Goal: Transaction & Acquisition: Purchase product/service

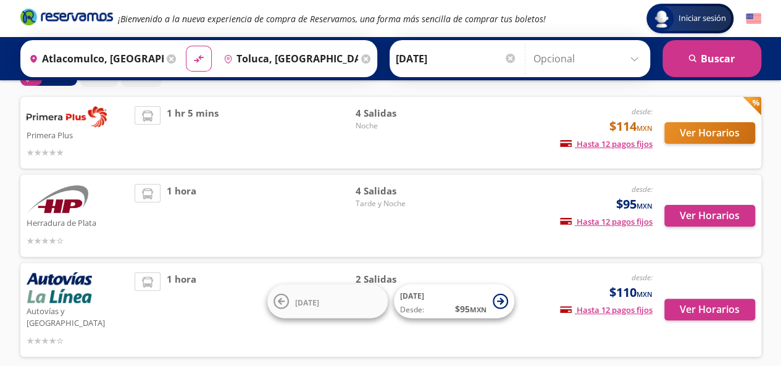
scroll to position [77, 0]
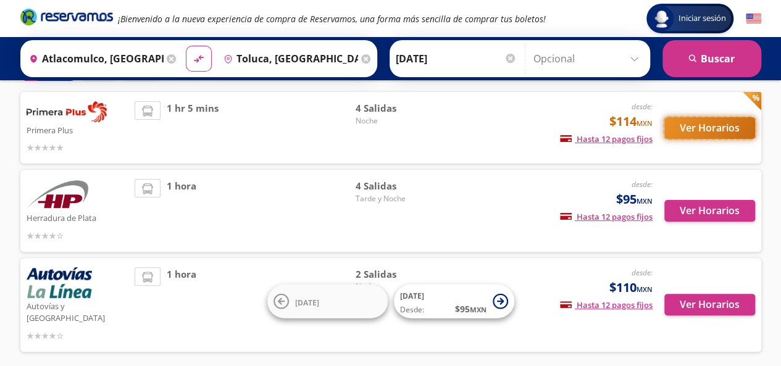
click at [715, 126] on button "Ver Horarios" at bounding box center [709, 128] width 91 height 22
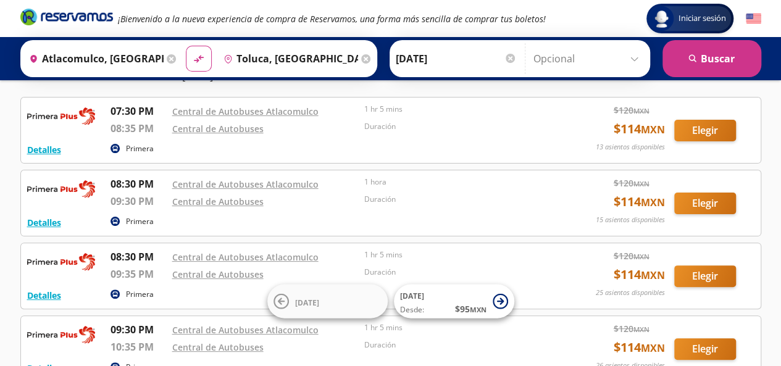
scroll to position [83, 0]
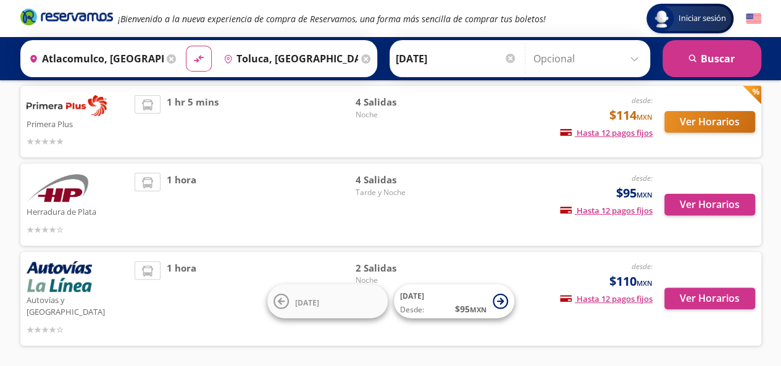
scroll to position [77, 0]
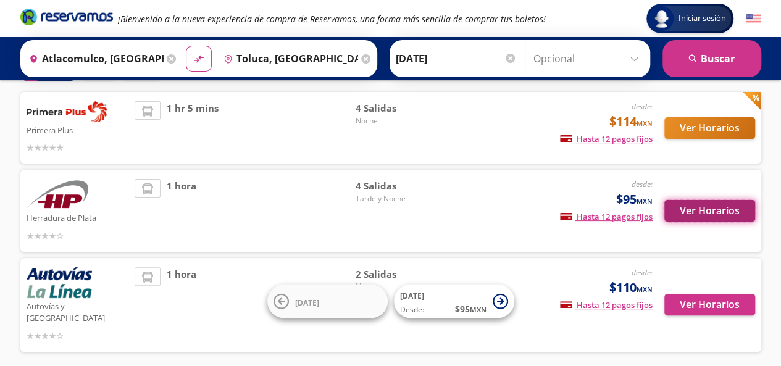
click at [718, 208] on button "Ver Horarios" at bounding box center [709, 211] width 91 height 22
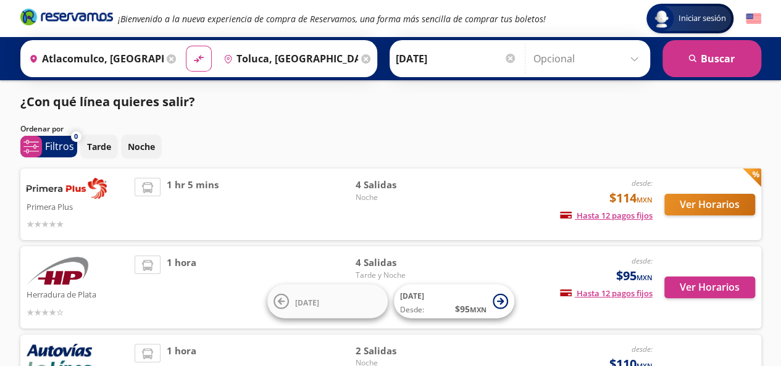
scroll to position [77, 0]
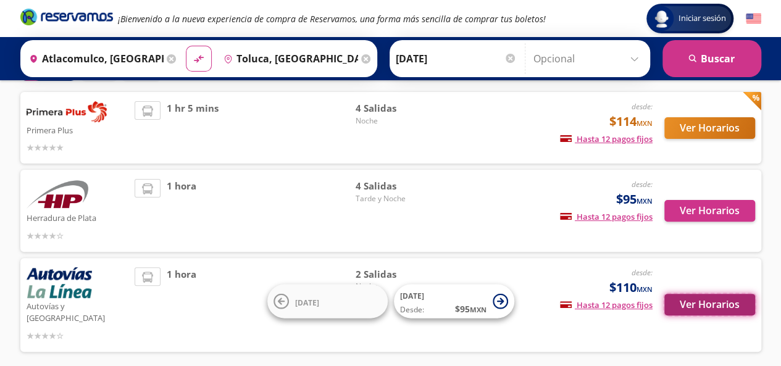
click at [715, 294] on button "Ver Horarios" at bounding box center [709, 305] width 91 height 22
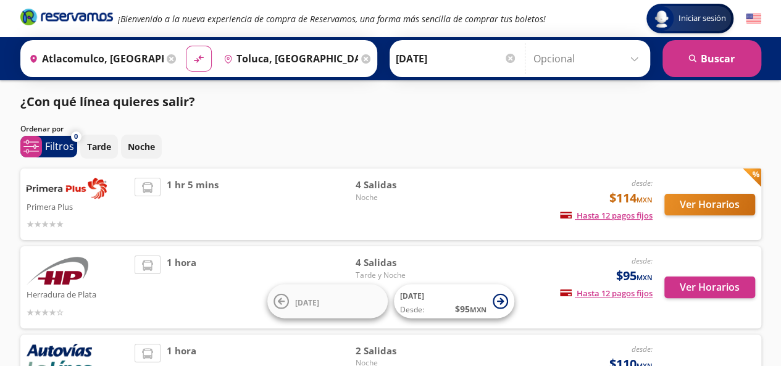
scroll to position [77, 0]
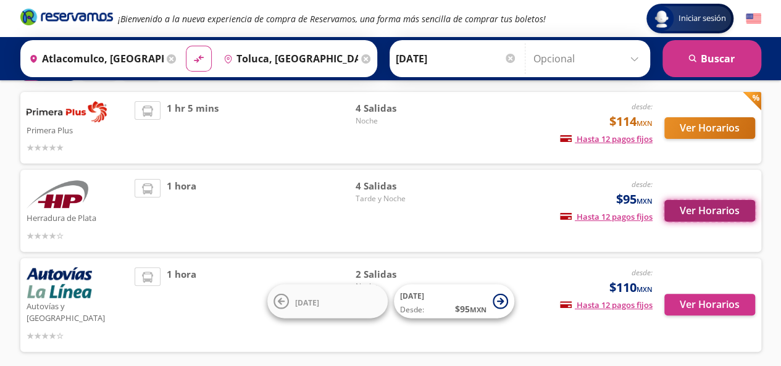
click at [694, 210] on button "Ver Horarios" at bounding box center [709, 211] width 91 height 22
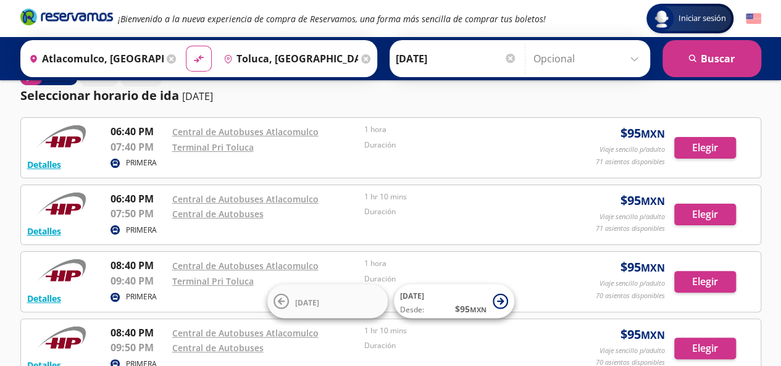
scroll to position [30, 0]
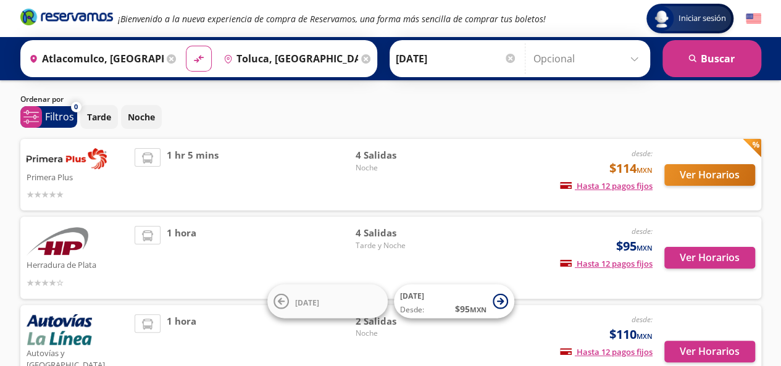
scroll to position [77, 0]
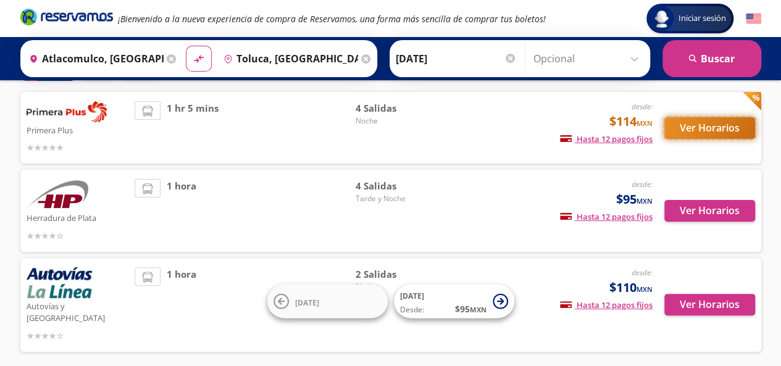
click at [728, 120] on button "Ver Horarios" at bounding box center [709, 128] width 91 height 22
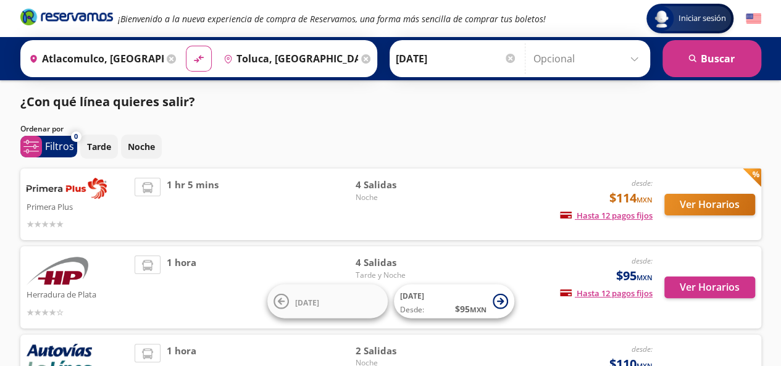
scroll to position [77, 0]
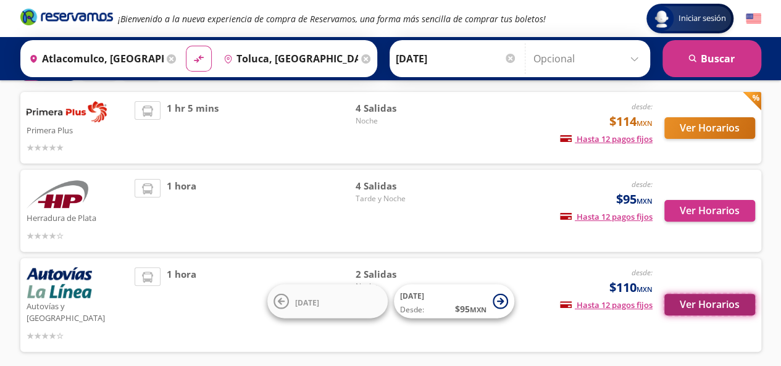
click at [678, 294] on button "Ver Horarios" at bounding box center [709, 305] width 91 height 22
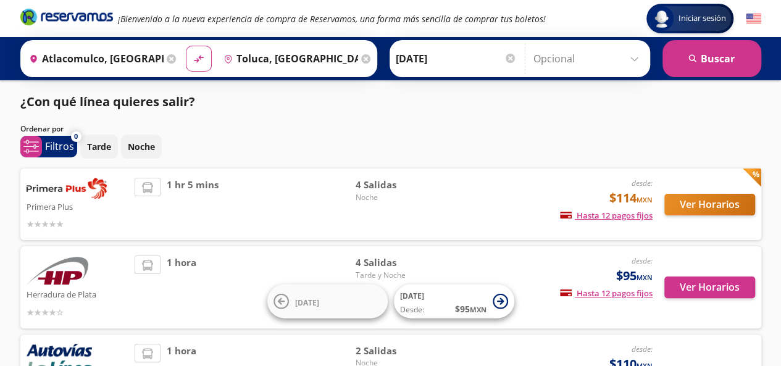
scroll to position [77, 0]
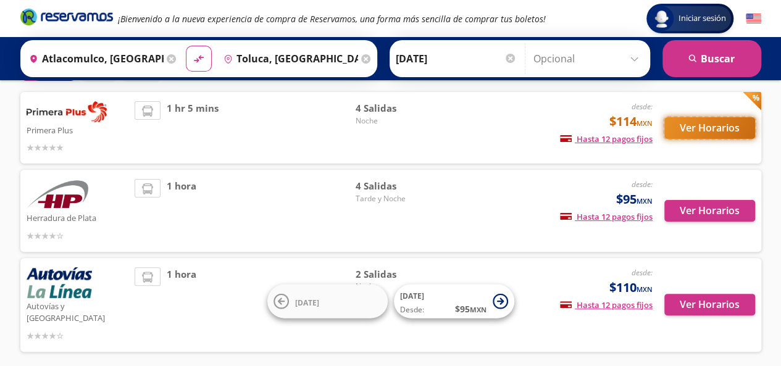
click at [721, 131] on button "Ver Horarios" at bounding box center [709, 128] width 91 height 22
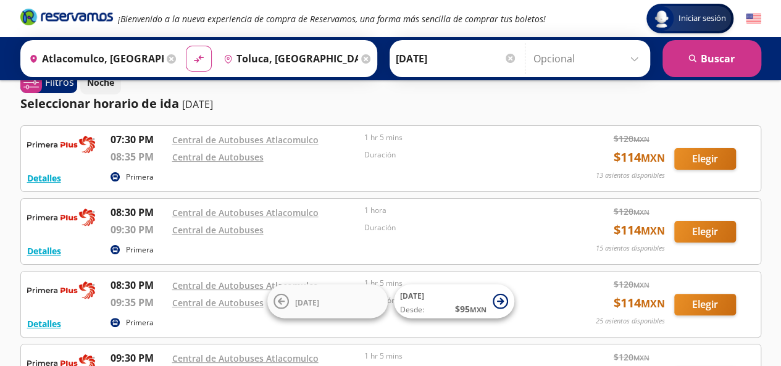
scroll to position [20, 0]
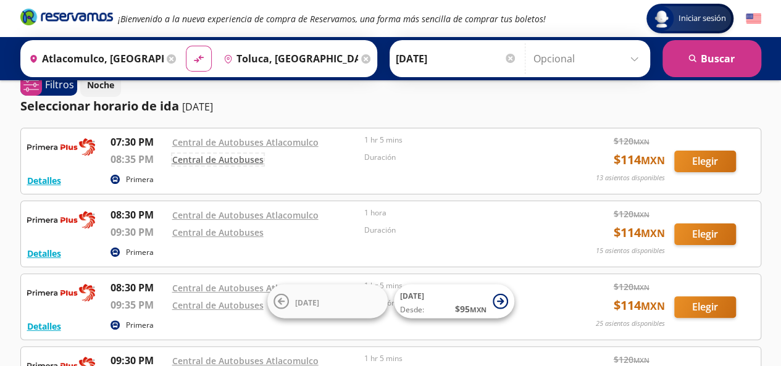
click at [212, 159] on link "Central de Autobuses" at bounding box center [217, 160] width 91 height 12
click at [705, 158] on button "Elegir" at bounding box center [705, 162] width 62 height 22
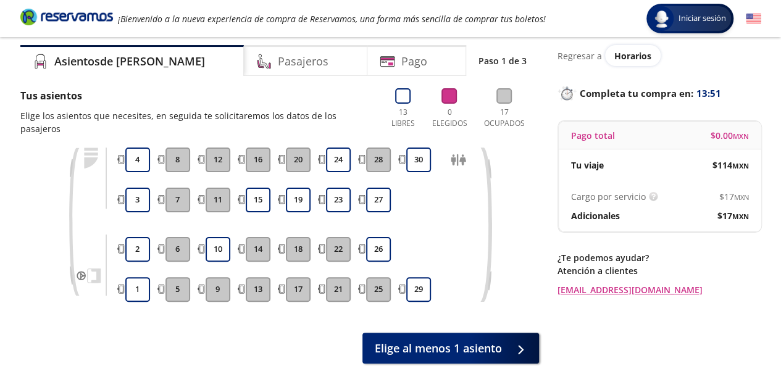
scroll to position [50, 0]
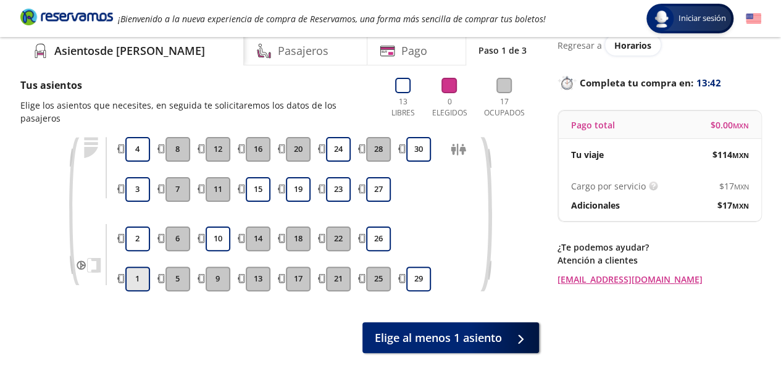
click at [135, 271] on button "1" at bounding box center [137, 279] width 25 height 25
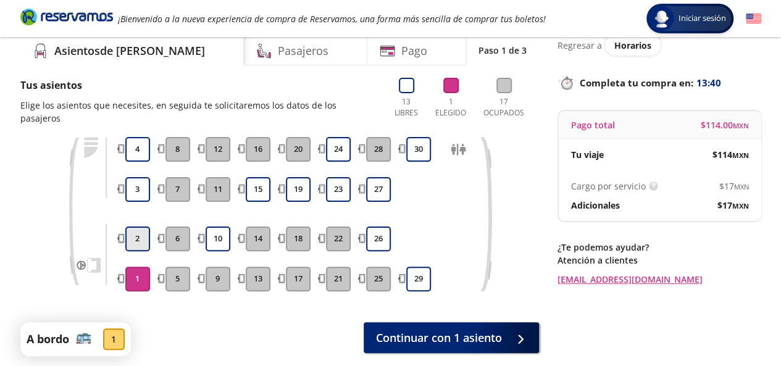
click at [136, 226] on button "2" at bounding box center [137, 238] width 25 height 25
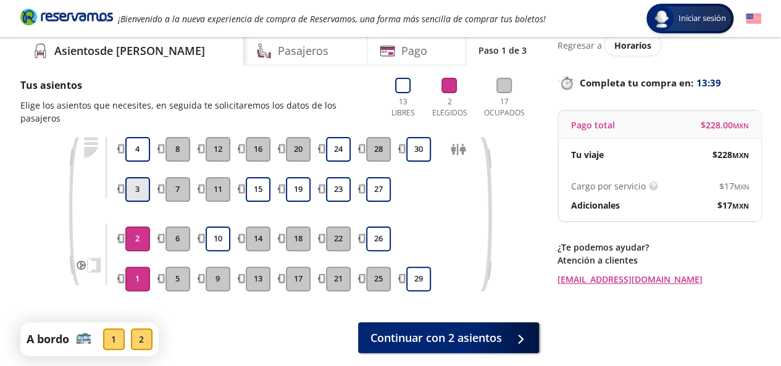
click at [138, 177] on button "3" at bounding box center [137, 189] width 25 height 25
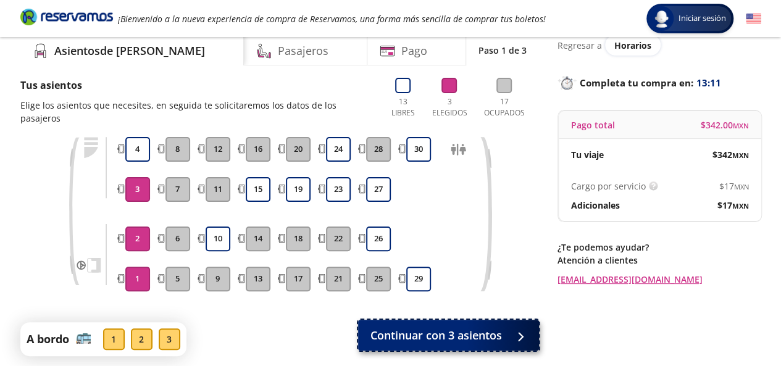
click at [409, 327] on span "Continuar con 3 asientos" at bounding box center [435, 335] width 131 height 17
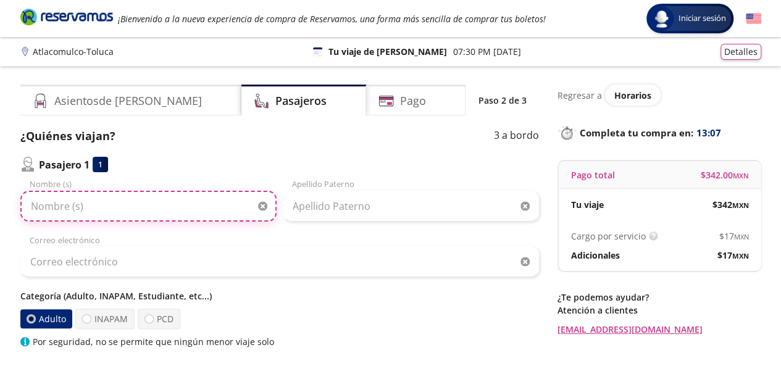
click at [170, 203] on input "Nombre (s)" at bounding box center [148, 206] width 256 height 31
type input "[PERSON_NAME]"
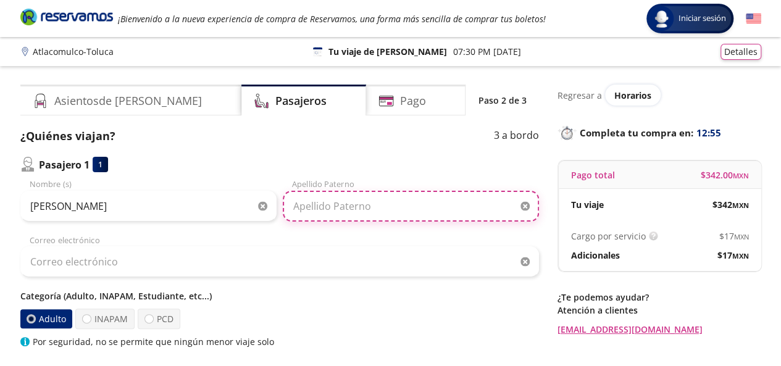
click at [372, 212] on input "Apellido Paterno" at bounding box center [411, 206] width 256 height 31
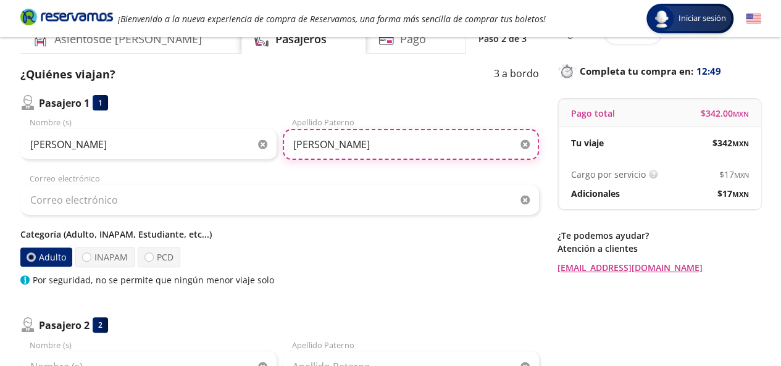
scroll to position [73, 0]
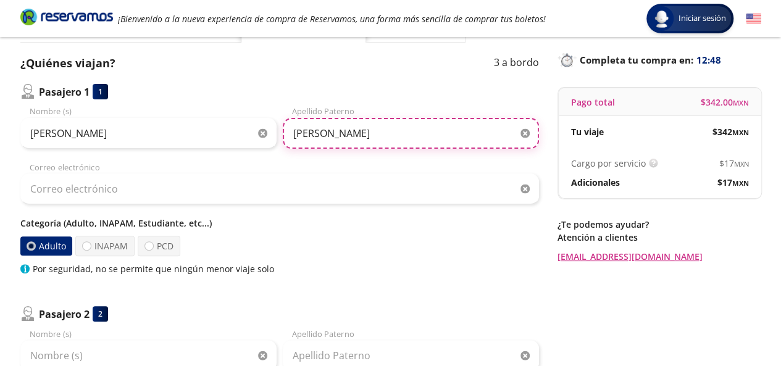
type input "[PERSON_NAME]"
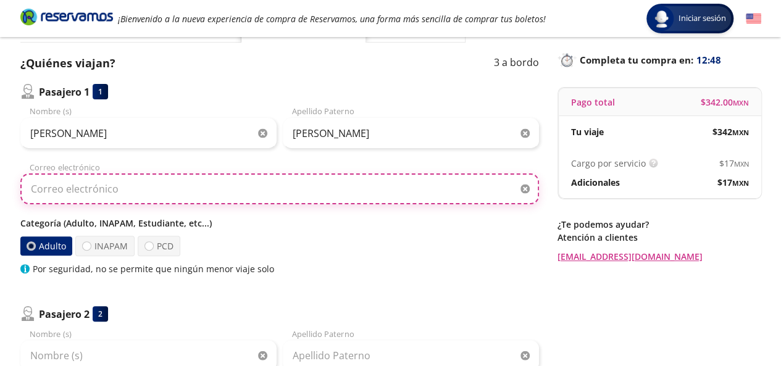
click at [434, 188] on input "Correo electrónico" at bounding box center [279, 188] width 518 height 31
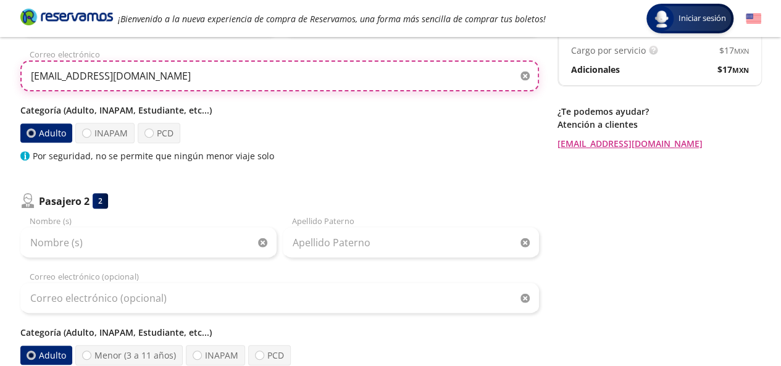
scroll to position [235, 0]
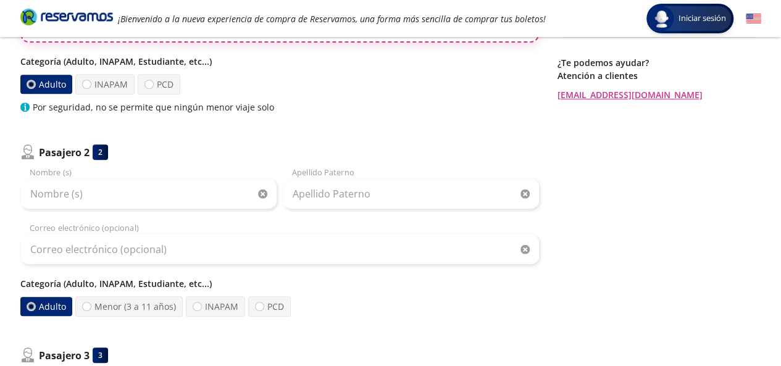
type input "[EMAIL_ADDRESS][DOMAIN_NAME]"
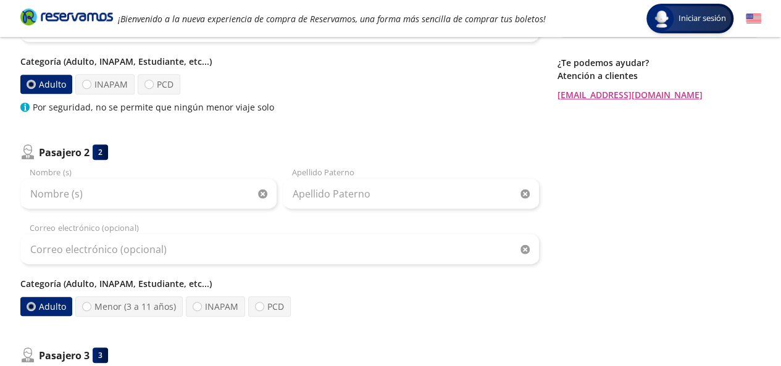
click at [357, 91] on div "Adulto INAPAM PCD" at bounding box center [279, 84] width 518 height 20
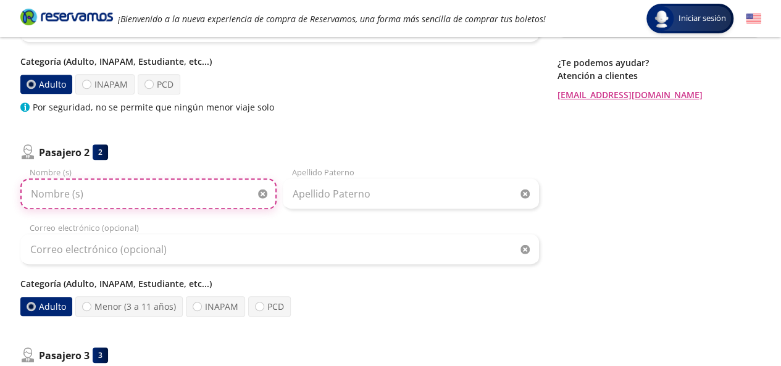
click at [168, 201] on input "Nombre (s)" at bounding box center [148, 193] width 256 height 31
type input "[PERSON_NAME]"
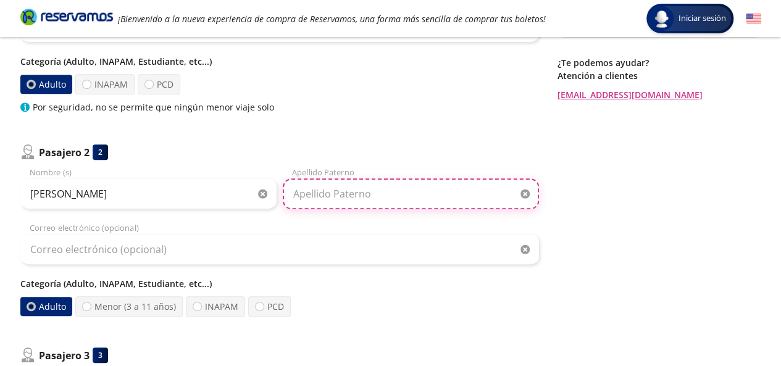
click at [383, 191] on input "Apellido Paterno" at bounding box center [411, 193] width 256 height 31
type input "[PERSON_NAME]"
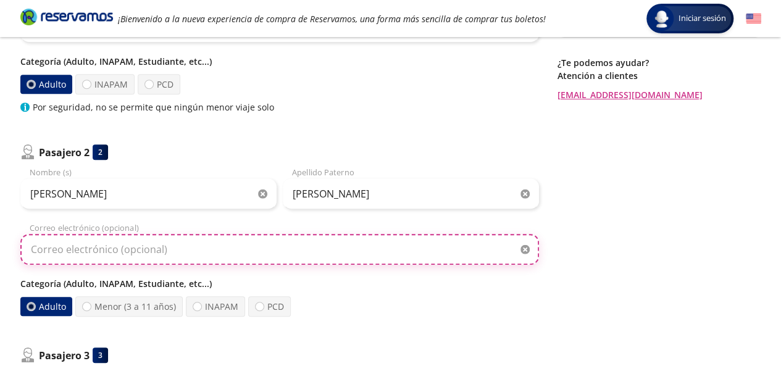
click at [264, 251] on input "Correo electrónico (opcional)" at bounding box center [279, 249] width 518 height 31
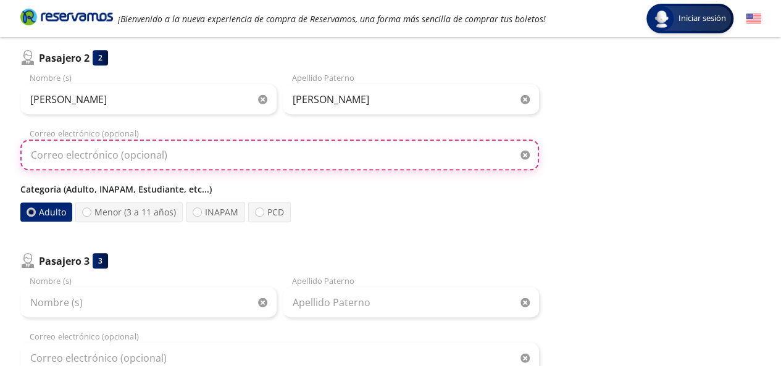
scroll to position [336, 0]
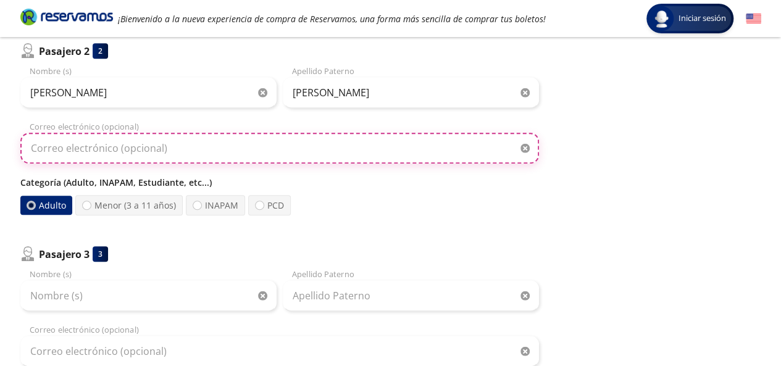
click at [341, 145] on input "Correo electrónico (opcional)" at bounding box center [279, 148] width 518 height 31
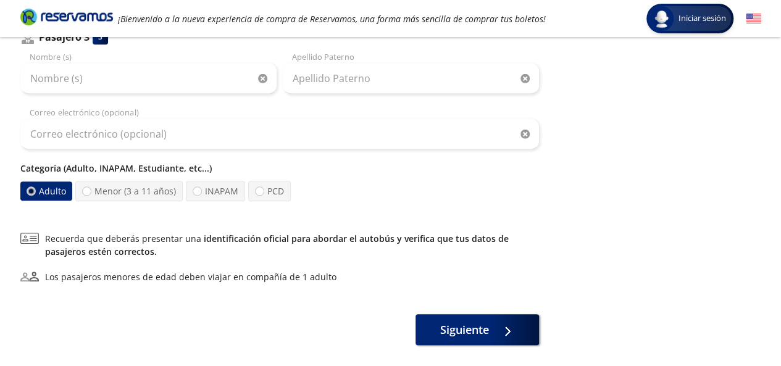
scroll to position [566, 0]
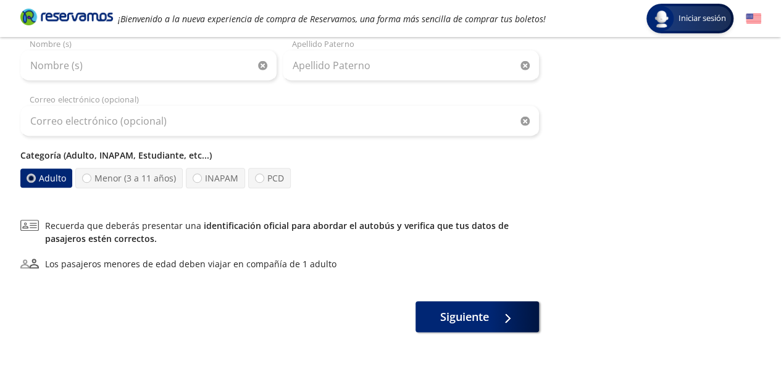
type input "[EMAIL_ADDRESS][DOMAIN_NAME]"
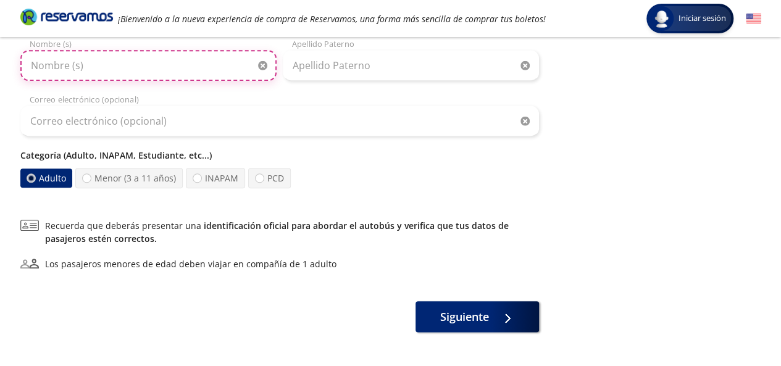
click at [147, 72] on input "Nombre (s)" at bounding box center [148, 65] width 256 height 31
type input "[PERSON_NAME]"
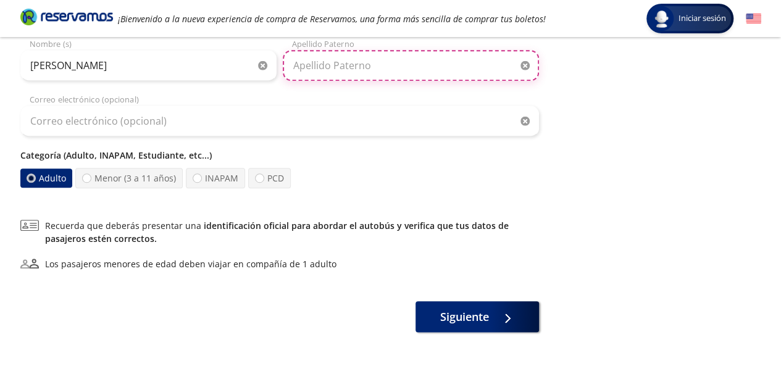
click at [372, 66] on input "Apellido Paterno" at bounding box center [411, 65] width 256 height 31
click at [331, 55] on input "Flo" at bounding box center [411, 65] width 256 height 31
type input "F"
type input "[PERSON_NAME]"
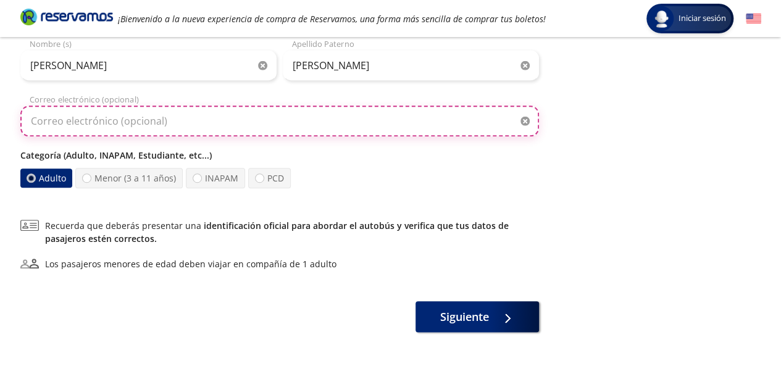
click at [304, 119] on input "Correo electrónico (opcional)" at bounding box center [279, 121] width 518 height 31
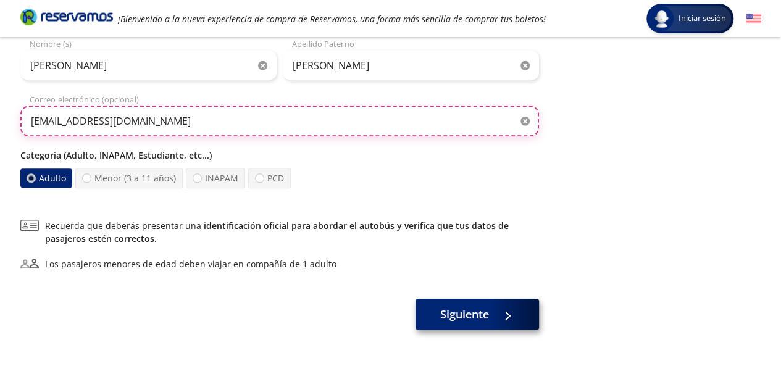
type input "[EMAIL_ADDRESS][DOMAIN_NAME]"
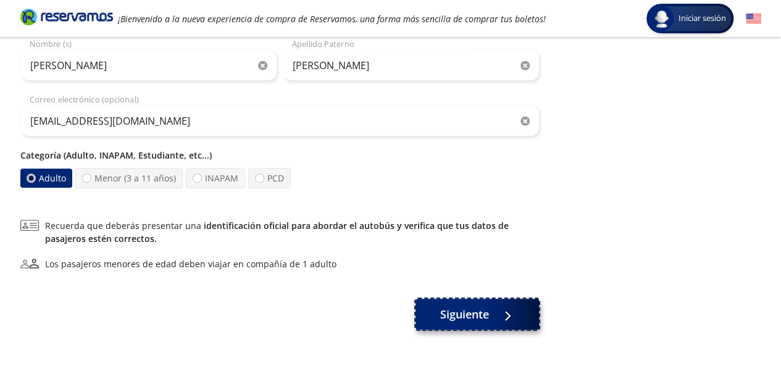
click at [486, 306] on span "Siguiente" at bounding box center [464, 314] width 49 height 17
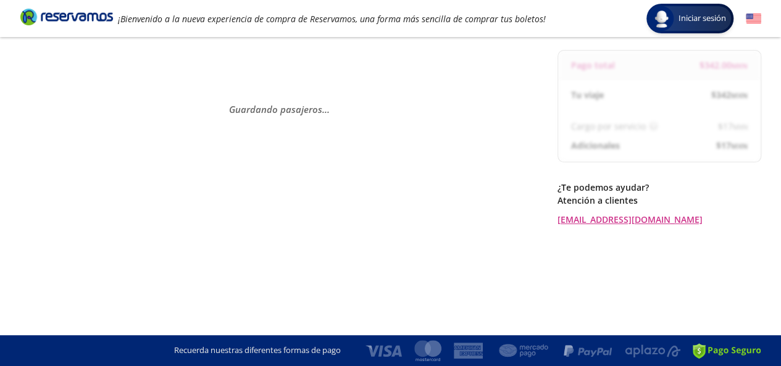
scroll to position [0, 0]
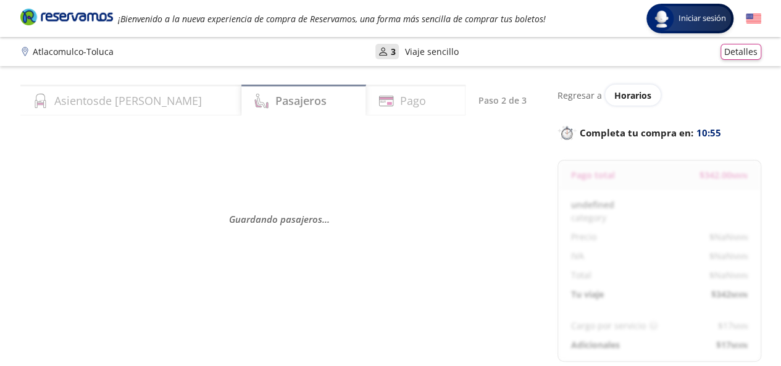
select select "MX"
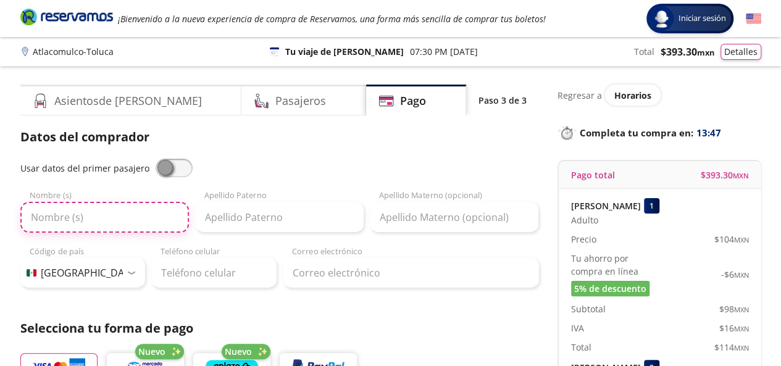
click at [98, 211] on input "Nombre (s)" at bounding box center [104, 217] width 168 height 31
type input "[PERSON_NAME]"
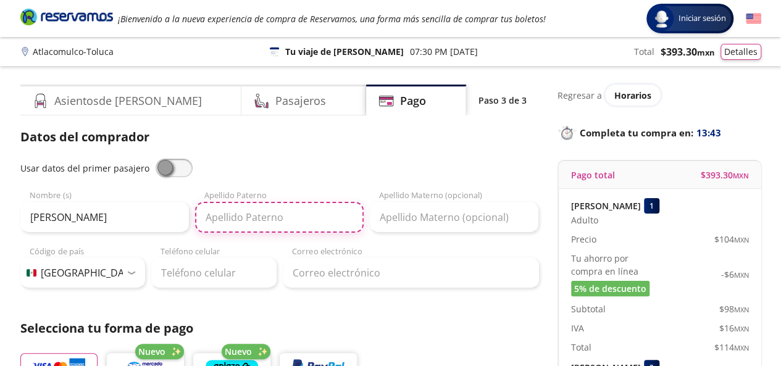
click at [240, 216] on input "Apellido Paterno" at bounding box center [279, 217] width 168 height 31
type input "[PERSON_NAME]"
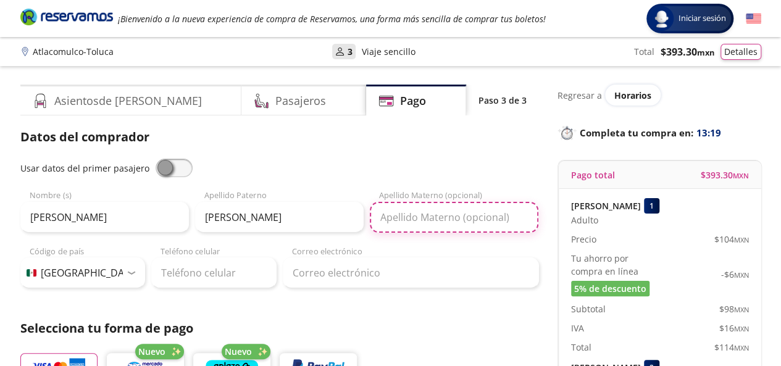
click at [415, 223] on input "Apellido Materno (opcional)" at bounding box center [454, 217] width 168 height 31
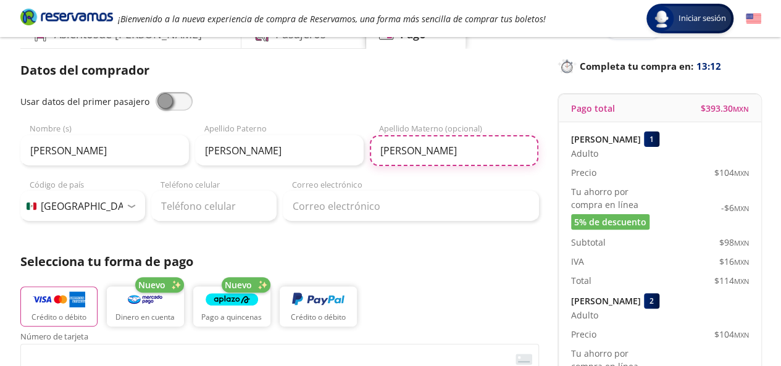
scroll to position [69, 0]
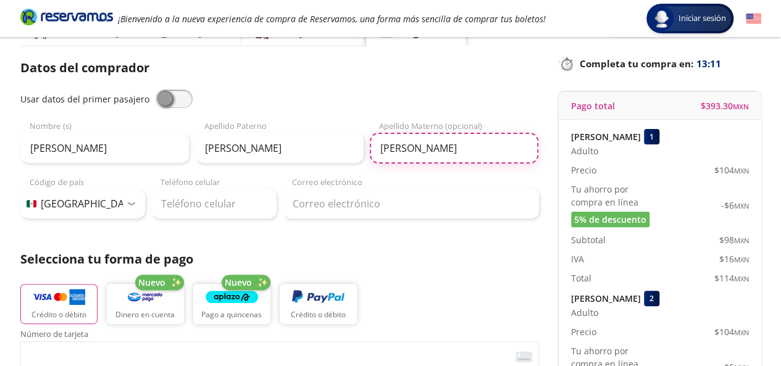
type input "[PERSON_NAME]"
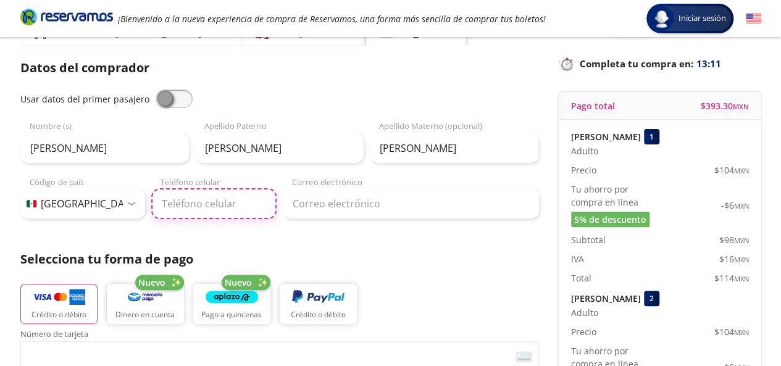
click at [170, 209] on input "Teléfono celular" at bounding box center [213, 203] width 125 height 31
type input "55 3980 7421"
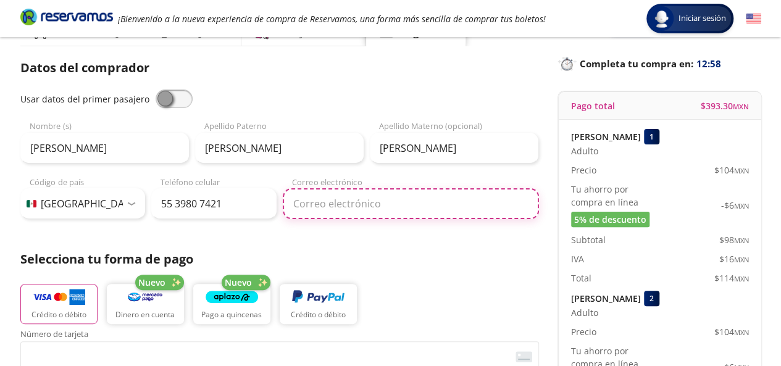
click at [363, 204] on input "Correo electrónico" at bounding box center [411, 203] width 256 height 31
type input "[EMAIL_ADDRESS][DOMAIN_NAME]"
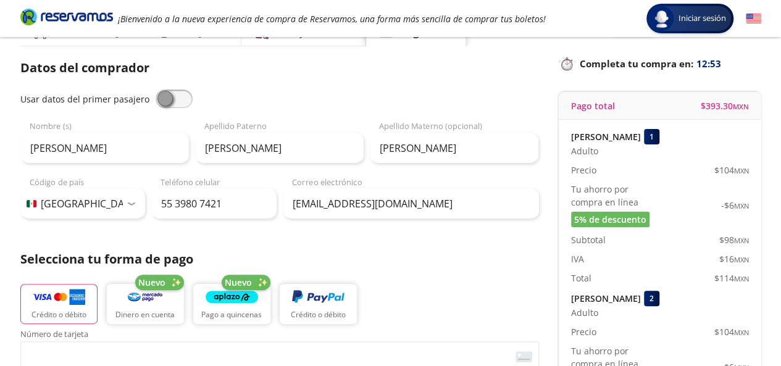
click at [513, 243] on div "Datos del comprador Usar datos del primer pasajero [PERSON_NAME] Nombre (s) [PE…" at bounding box center [279, 338] width 518 height 559
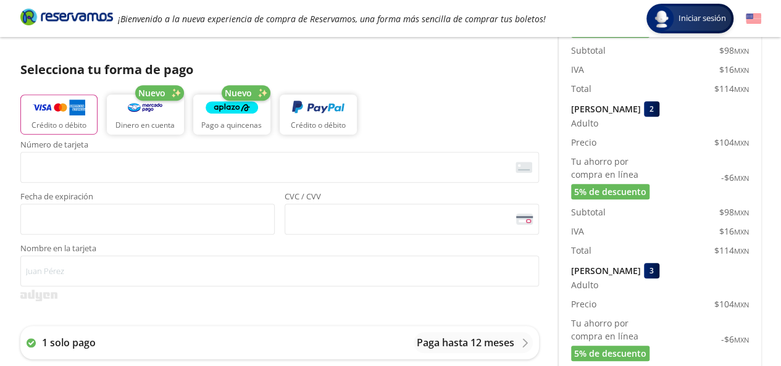
scroll to position [252, 0]
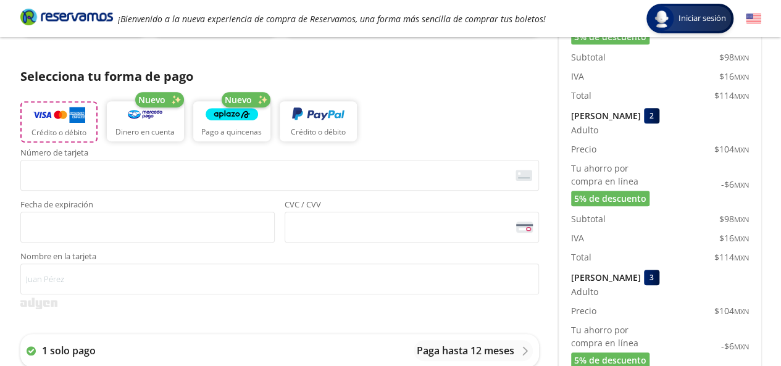
click at [59, 118] on img "button" at bounding box center [59, 115] width 52 height 19
click at [123, 238] on span "<p>Your browser does not support iframes.</p>" at bounding box center [147, 225] width 254 height 31
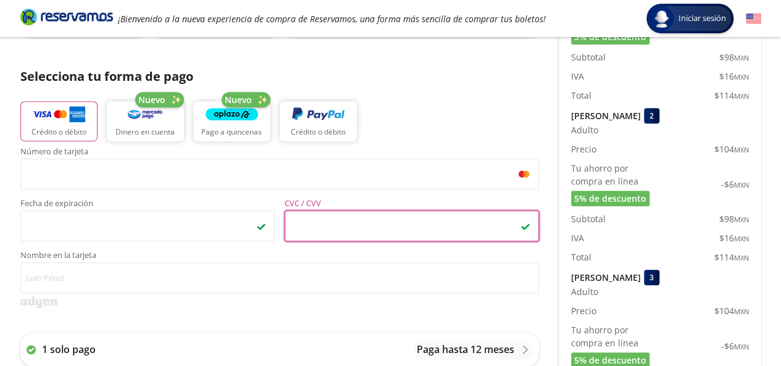
click at [771, 112] on div "Group 9 Created with Sketch. Pago Atlacomulco - Toluca Iniciar sesión Iniciar s…" at bounding box center [390, 259] width 781 height 1023
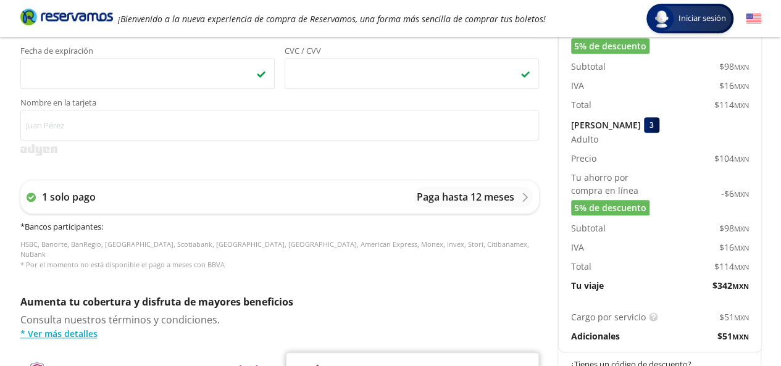
scroll to position [409, 0]
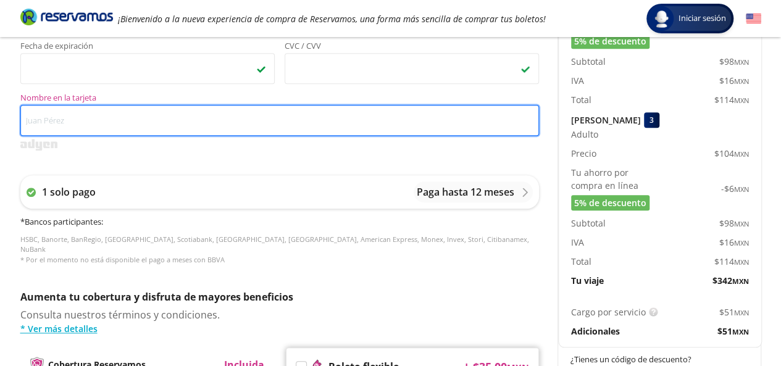
click at [244, 117] on input "Nombre en la tarjeta" at bounding box center [279, 120] width 518 height 31
type input "[PERSON_NAME] [PERSON_NAME]"
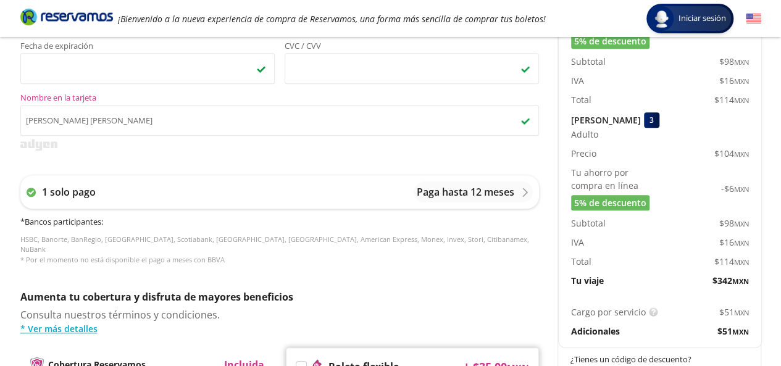
click at [548, 139] on div "Asientos de [PERSON_NAME] Pago Paso 3 de 3 Servicios adicionales ¿Tienes un cód…" at bounding box center [390, 104] width 753 height 858
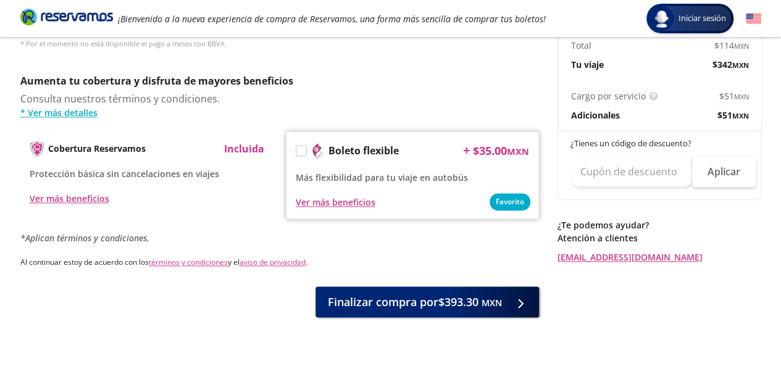
scroll to position [646, 0]
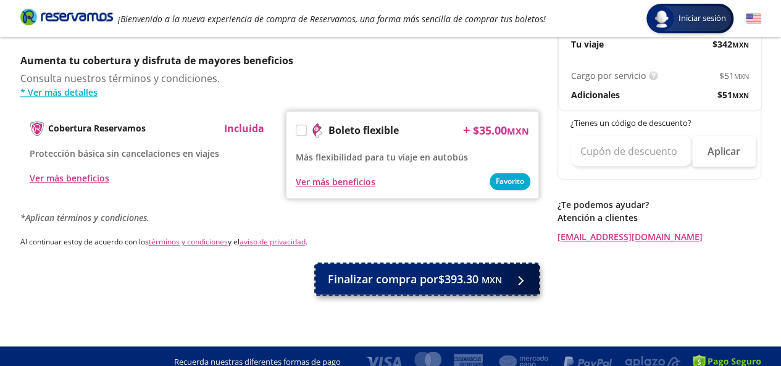
click at [506, 268] on button "Finalizar compra por $393.30 MXN" at bounding box center [426, 279] width 223 height 31
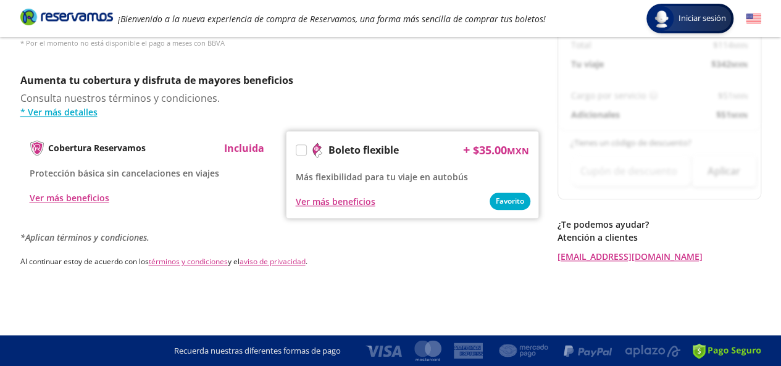
scroll to position [0, 0]
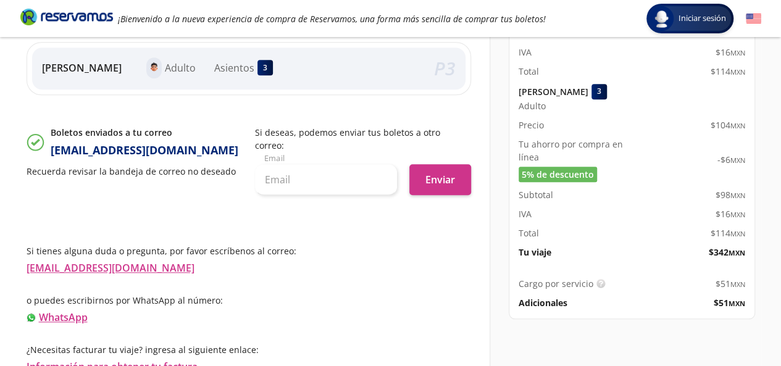
scroll to position [419, 0]
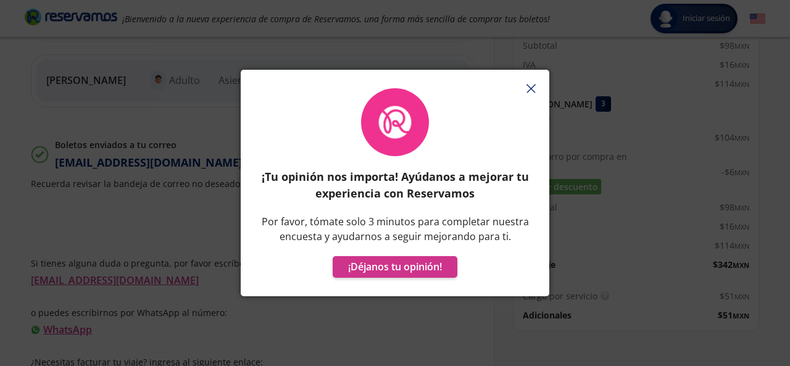
click at [532, 88] on icon "button" at bounding box center [530, 88] width 9 height 9
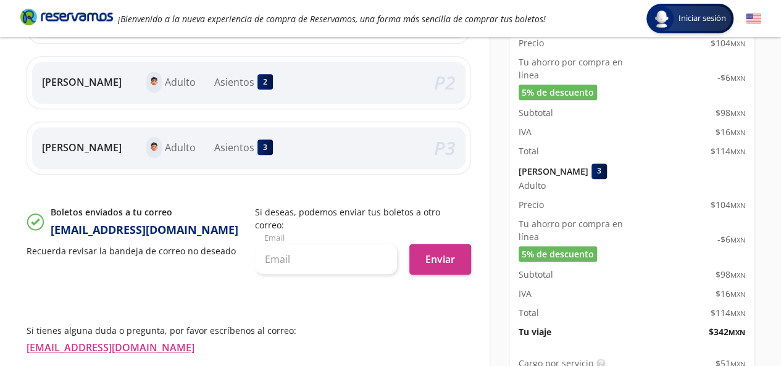
scroll to position [444, 0]
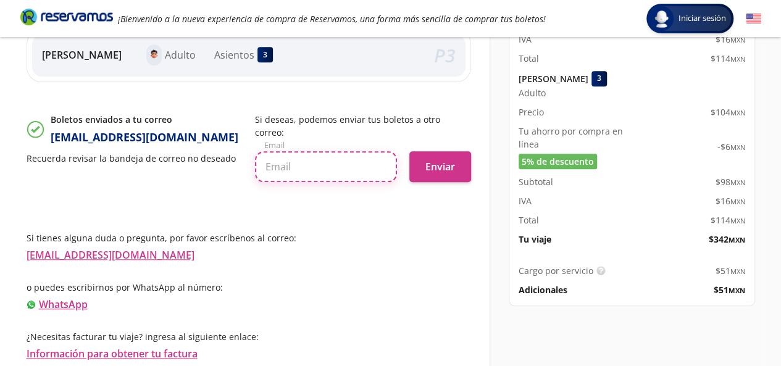
click at [300, 172] on input "text" at bounding box center [326, 166] width 142 height 31
type input "M"
type input "[EMAIL_ADDRESS][DOMAIN_NAME]"
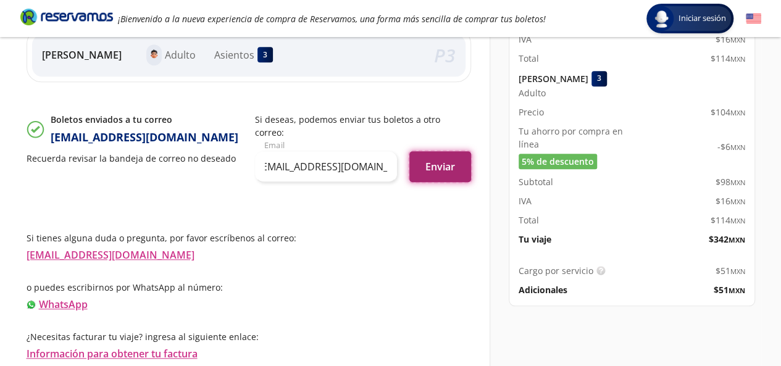
click at [427, 166] on button "Enviar" at bounding box center [440, 166] width 62 height 31
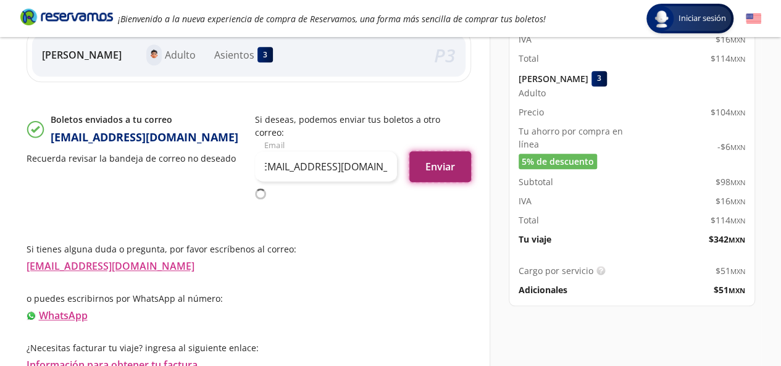
scroll to position [0, 0]
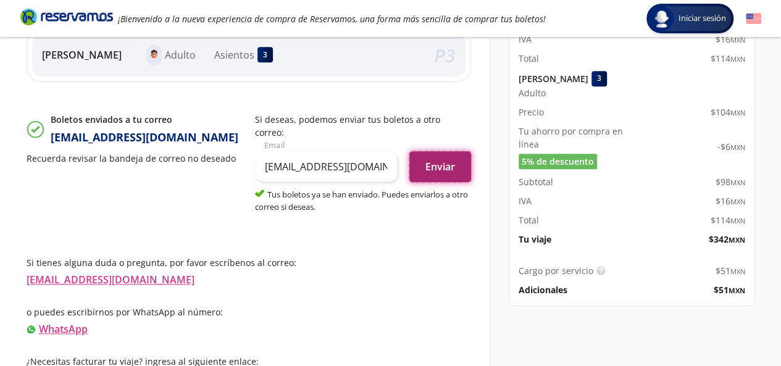
click at [425, 172] on button "Enviar" at bounding box center [440, 166] width 62 height 31
